Goal: Information Seeking & Learning: Learn about a topic

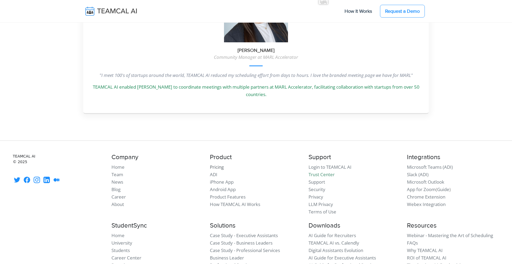
scroll to position [1776, 0]
click at [215, 164] on link "Pricing" at bounding box center [217, 167] width 14 height 6
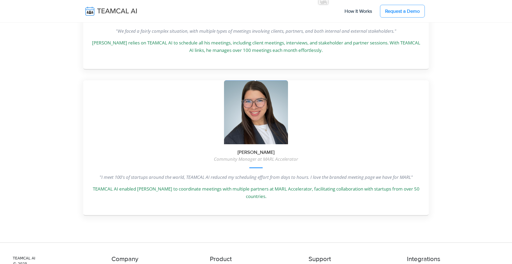
scroll to position [1833, 0]
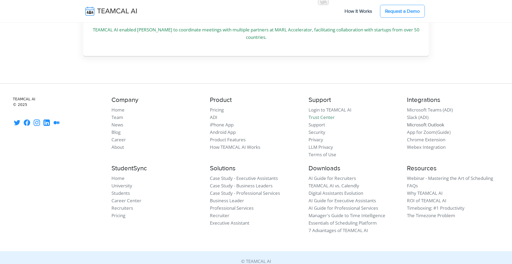
click at [423, 122] on link "Microsoft Outlook" at bounding box center [425, 125] width 37 height 6
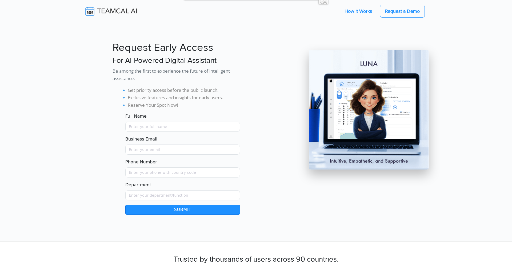
click at [360, 10] on link "How It Works" at bounding box center [358, 11] width 38 height 11
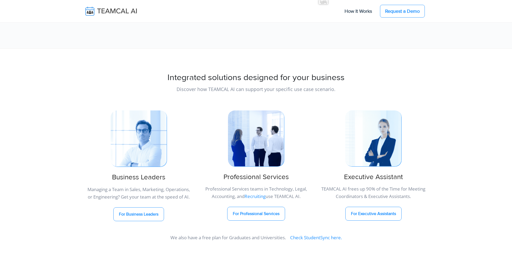
scroll to position [4171, 0]
